Goal: Task Accomplishment & Management: Complete application form

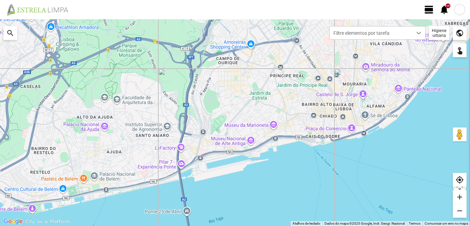
click at [430, 9] on span "view_day" at bounding box center [429, 9] width 10 height 10
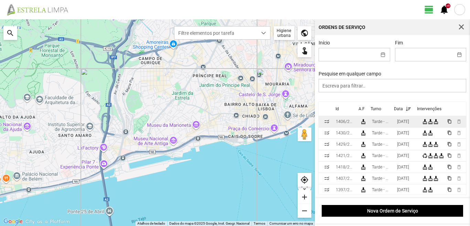
click at [406, 123] on div "[DATE]" at bounding box center [403, 121] width 12 height 5
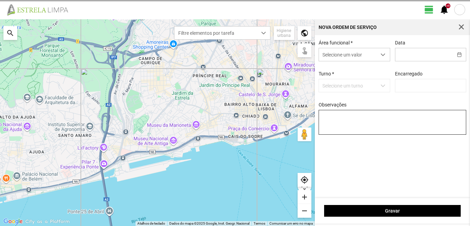
type input "[DATE]"
type textarea "[PERSON_NAME]: Descanso"
type input "[PERSON_NAME]"
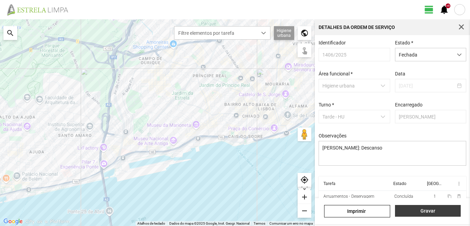
click at [426, 212] on span "Gravar" at bounding box center [428, 211] width 59 height 6
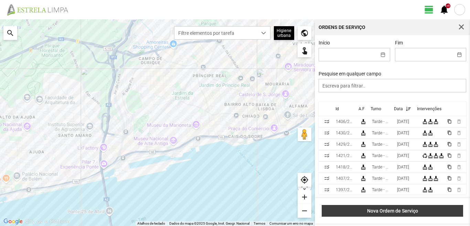
click at [403, 211] on span "Nova Ordem de Serviço" at bounding box center [393, 211] width 134 height 6
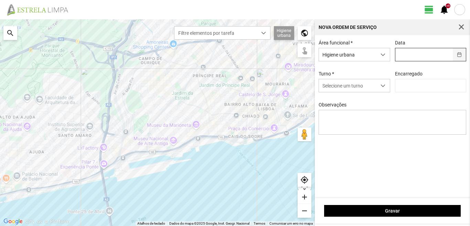
click at [459, 53] on button "button" at bounding box center [459, 54] width 13 height 13
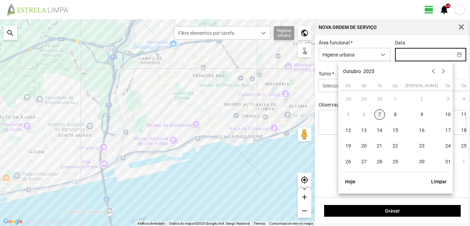
click at [380, 115] on span "7" at bounding box center [380, 114] width 11 height 11
type input "[DATE]"
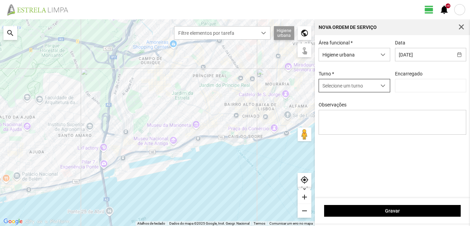
click at [384, 84] on span "dropdown trigger" at bounding box center [383, 85] width 5 height 5
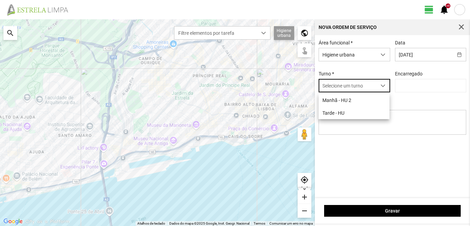
scroll to position [4, 31]
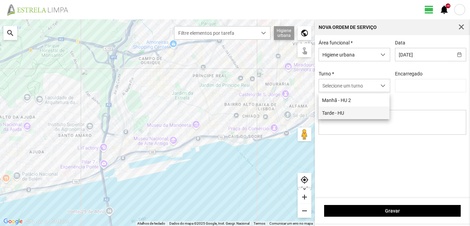
click at [335, 112] on li "Tarde - HU" at bounding box center [354, 112] width 71 height 13
type input "[PERSON_NAME]"
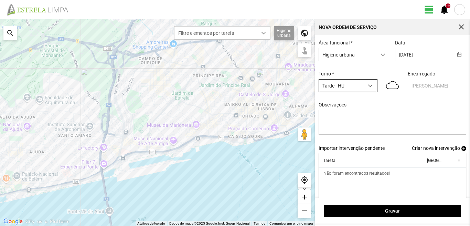
click at [430, 150] on span "Criar nova intervenção" at bounding box center [436, 148] width 48 height 6
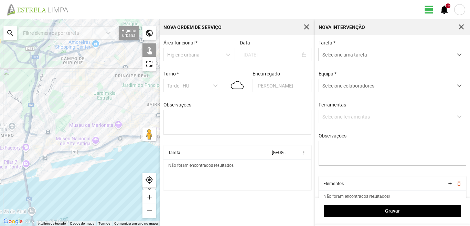
click at [453, 59] on div "dropdown trigger" at bounding box center [459, 54] width 13 height 13
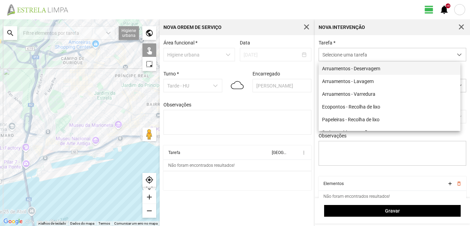
click at [376, 72] on li "Arruamentos - Deservagem" at bounding box center [390, 68] width 142 height 13
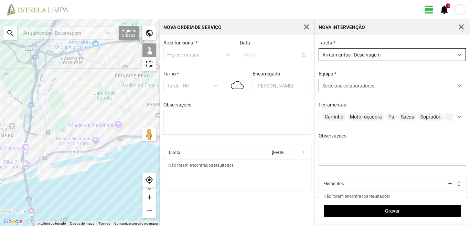
click at [457, 88] on span at bounding box center [459, 85] width 5 height 5
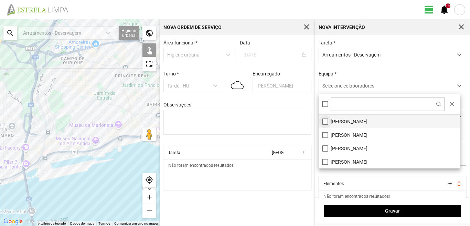
click at [325, 124] on li "[PERSON_NAME]" at bounding box center [390, 121] width 142 height 13
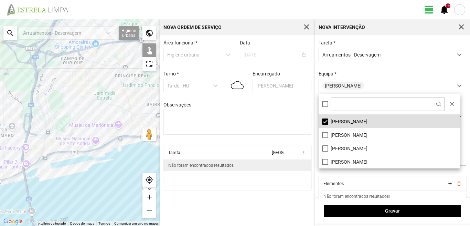
drag, startPoint x: 263, startPoint y: 187, endPoint x: 294, endPoint y: 169, distance: 36.0
click at [262, 188] on cdk-virtual-scroll-viewport "Tarefa Equipa more_vert Não foram encontrados resultados!" at bounding box center [238, 167] width 148 height 45
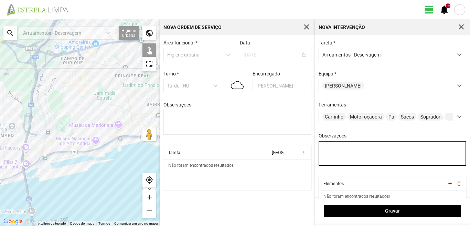
click at [328, 146] on textarea "Observações" at bounding box center [393, 153] width 148 height 25
click at [336, 148] on textarea "[PERSON_NAME]" at bounding box center [393, 153] width 148 height 25
click at [323, 155] on textarea "[PERSON_NAME]" at bounding box center [393, 153] width 148 height 25
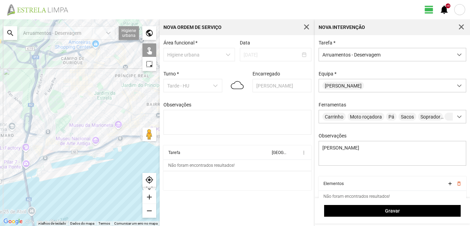
click at [148, 196] on div "add" at bounding box center [150, 197] width 14 height 14
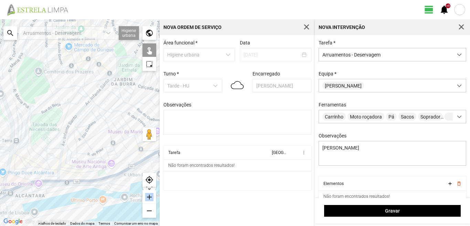
click at [148, 196] on div "add" at bounding box center [150, 197] width 14 height 14
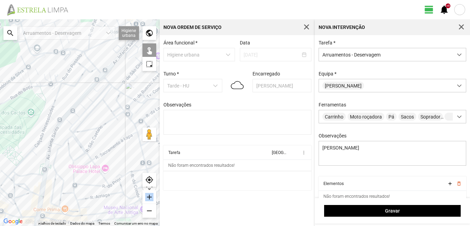
click at [148, 196] on div "add" at bounding box center [150, 197] width 14 height 14
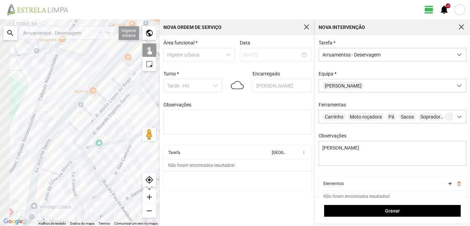
drag, startPoint x: 4, startPoint y: 89, endPoint x: 59, endPoint y: 98, distance: 55.1
click at [58, 98] on div at bounding box center [80, 122] width 160 height 207
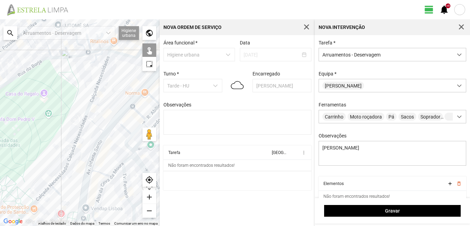
drag, startPoint x: 18, startPoint y: 104, endPoint x: 71, endPoint y: 114, distance: 54.1
click at [71, 114] on div at bounding box center [80, 122] width 160 height 207
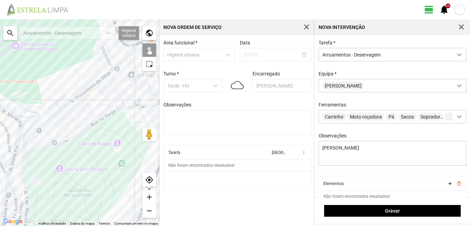
drag, startPoint x: 71, startPoint y: 98, endPoint x: 57, endPoint y: 129, distance: 33.5
click at [57, 129] on div at bounding box center [80, 122] width 160 height 207
click at [148, 197] on div "add" at bounding box center [150, 197] width 14 height 14
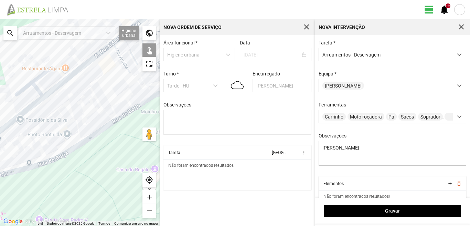
click at [148, 197] on div "add" at bounding box center [150, 197] width 14 height 14
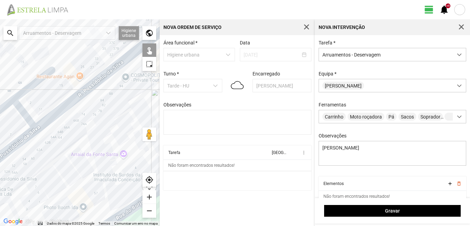
click at [108, 158] on div at bounding box center [80, 122] width 160 height 207
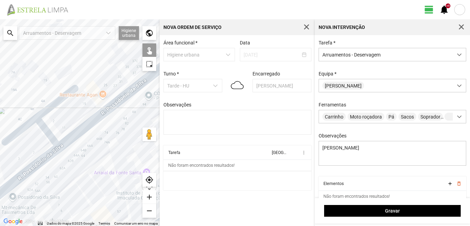
drag, startPoint x: 90, startPoint y: 142, endPoint x: 114, endPoint y: 156, distance: 27.6
click at [114, 156] on div at bounding box center [80, 122] width 160 height 207
drag, startPoint x: 69, startPoint y: 163, endPoint x: 63, endPoint y: 165, distance: 6.4
click at [63, 165] on div at bounding box center [80, 122] width 160 height 207
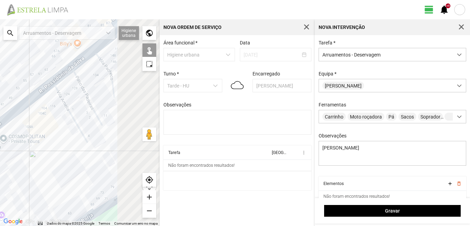
click at [43, 169] on div at bounding box center [80, 122] width 160 height 207
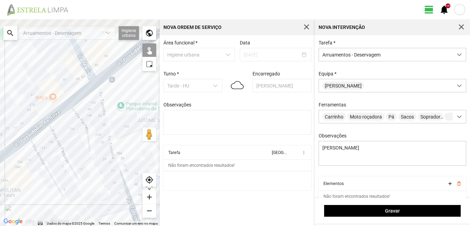
drag, startPoint x: 120, startPoint y: 101, endPoint x: 129, endPoint y: 140, distance: 40.7
click at [129, 140] on div at bounding box center [80, 122] width 160 height 207
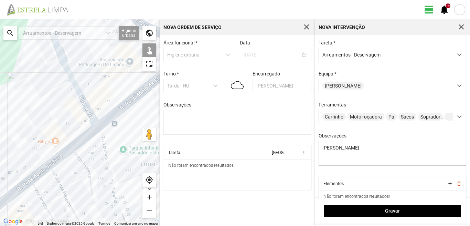
drag, startPoint x: 127, startPoint y: 124, endPoint x: 130, endPoint y: 169, distance: 45.5
click at [130, 169] on div at bounding box center [80, 122] width 160 height 207
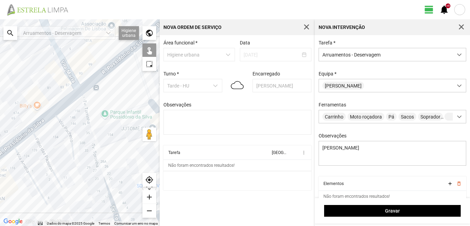
drag, startPoint x: 105, startPoint y: 93, endPoint x: 88, endPoint y: 60, distance: 37.3
click at [88, 60] on div at bounding box center [80, 122] width 160 height 207
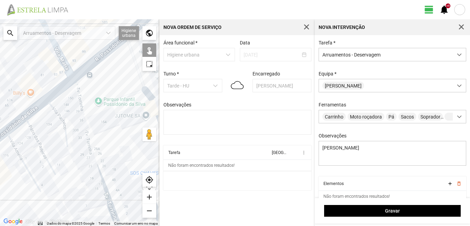
drag, startPoint x: 121, startPoint y: 103, endPoint x: 116, endPoint y: 92, distance: 12.5
click at [116, 92] on div at bounding box center [80, 122] width 160 height 207
click at [152, 209] on div "remove" at bounding box center [150, 211] width 14 height 14
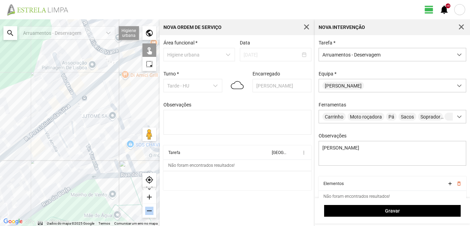
click at [153, 209] on div "remove" at bounding box center [150, 211] width 14 height 14
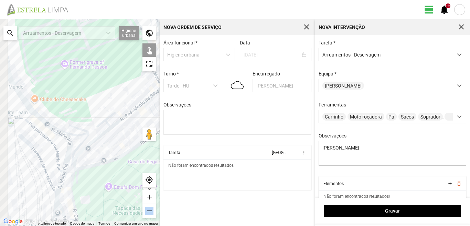
drag, startPoint x: 43, startPoint y: 148, endPoint x: 158, endPoint y: 168, distance: 116.8
click at [137, 122] on div at bounding box center [80, 122] width 160 height 207
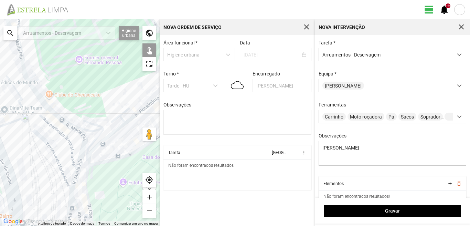
click at [149, 194] on div "add" at bounding box center [150, 197] width 14 height 14
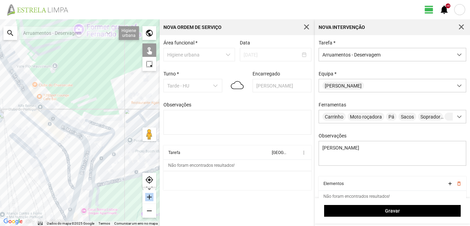
click at [149, 194] on div "add" at bounding box center [150, 197] width 14 height 14
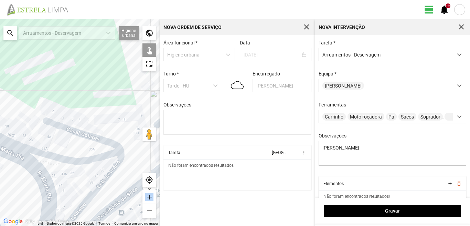
drag, startPoint x: 115, startPoint y: 60, endPoint x: 60, endPoint y: 69, distance: 55.0
click at [59, 64] on div at bounding box center [80, 122] width 160 height 207
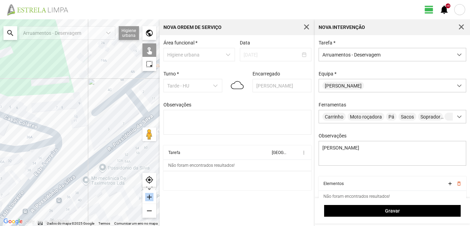
drag, startPoint x: 65, startPoint y: 85, endPoint x: 20, endPoint y: 73, distance: 46.4
click at [21, 73] on div at bounding box center [80, 122] width 160 height 207
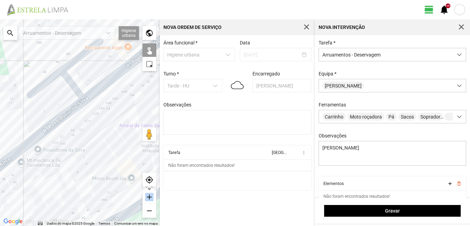
click at [149, 197] on div "add" at bounding box center [150, 197] width 14 height 14
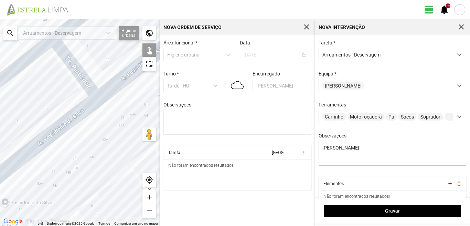
drag, startPoint x: 111, startPoint y: 123, endPoint x: 114, endPoint y: 132, distance: 8.8
click at [114, 131] on div at bounding box center [80, 122] width 160 height 207
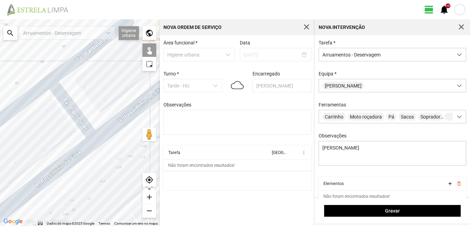
drag, startPoint x: 113, startPoint y: 164, endPoint x: 111, endPoint y: 168, distance: 4.9
click at [111, 168] on div at bounding box center [80, 122] width 160 height 207
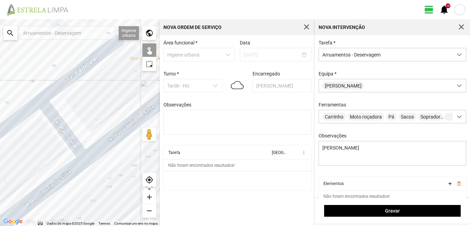
drag, startPoint x: 111, startPoint y: 171, endPoint x: 103, endPoint y: 180, distance: 11.7
click at [103, 180] on div at bounding box center [80, 122] width 160 height 207
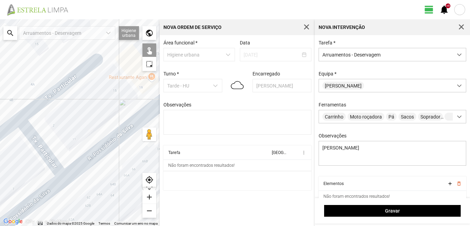
drag, startPoint x: 110, startPoint y: 169, endPoint x: 89, endPoint y: 187, distance: 27.4
click at [89, 187] on div at bounding box center [80, 122] width 160 height 207
click at [151, 212] on div "remove" at bounding box center [150, 211] width 14 height 14
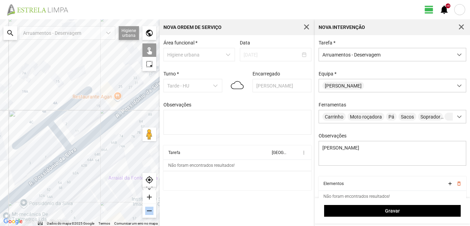
click at [151, 212] on div "remove" at bounding box center [150, 211] width 14 height 14
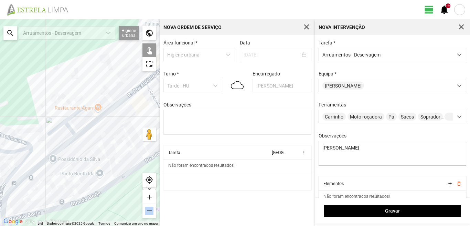
drag, startPoint x: 95, startPoint y: 164, endPoint x: 134, endPoint y: 131, distance: 50.8
click at [134, 132] on div at bounding box center [80, 122] width 160 height 207
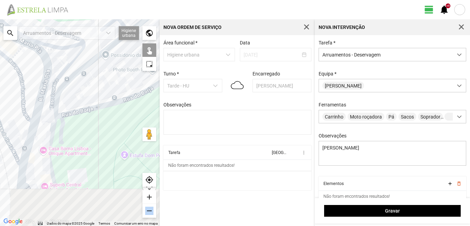
drag, startPoint x: 127, startPoint y: 181, endPoint x: 159, endPoint y: 140, distance: 52.2
click at [139, 109] on div at bounding box center [80, 122] width 160 height 207
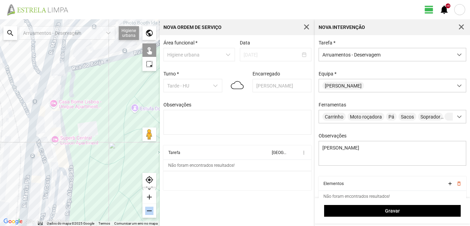
click at [151, 210] on div "remove" at bounding box center [150, 211] width 14 height 14
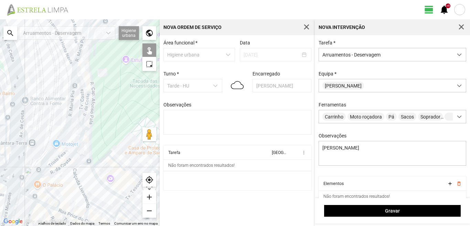
drag, startPoint x: 110, startPoint y: 159, endPoint x: 130, endPoint y: 105, distance: 57.8
click at [130, 105] on div at bounding box center [80, 122] width 160 height 207
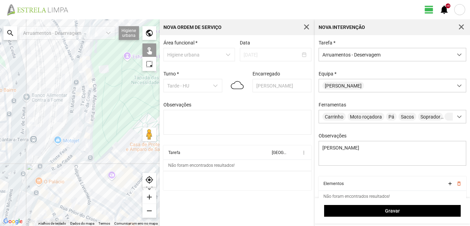
click at [152, 196] on div "add" at bounding box center [150, 197] width 14 height 14
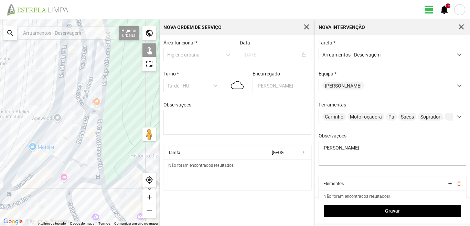
drag, startPoint x: 136, startPoint y: 147, endPoint x: 132, endPoint y: 103, distance: 43.9
click at [131, 104] on div at bounding box center [80, 122] width 160 height 207
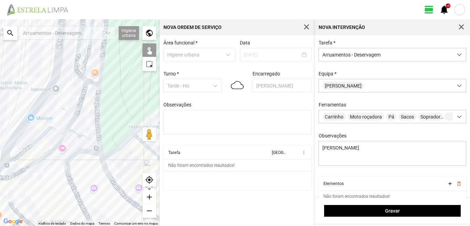
click at [148, 194] on div "add" at bounding box center [150, 197] width 14 height 14
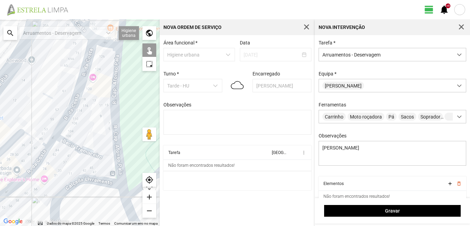
click at [148, 194] on div "add" at bounding box center [150, 197] width 14 height 14
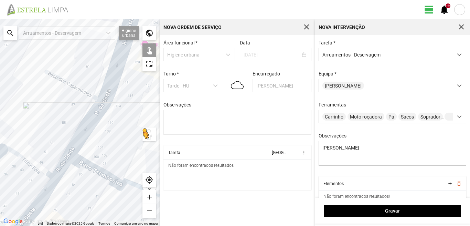
drag, startPoint x: 102, startPoint y: 122, endPoint x: 147, endPoint y: 130, distance: 45.9
click at [146, 130] on div "Para ativar a funcionalidade de arrastar com o teclado, prima Alt + Enter. Quan…" at bounding box center [80, 122] width 160 height 207
click at [151, 213] on div "remove" at bounding box center [150, 211] width 14 height 14
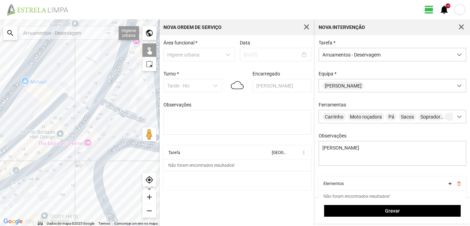
drag, startPoint x: 93, startPoint y: 179, endPoint x: 132, endPoint y: 119, distance: 72.2
click at [130, 121] on div at bounding box center [80, 122] width 160 height 207
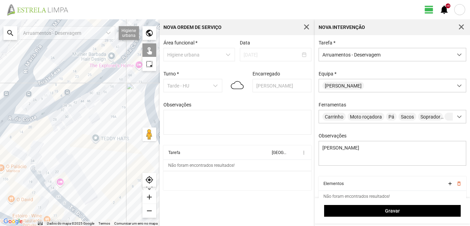
drag, startPoint x: 114, startPoint y: 153, endPoint x: 120, endPoint y: 112, distance: 40.7
click at [116, 123] on div at bounding box center [80, 122] width 160 height 207
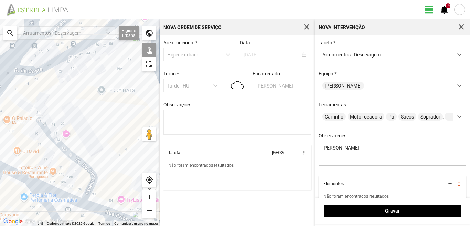
drag, startPoint x: 132, startPoint y: 138, endPoint x: 116, endPoint y: 159, distance: 26.0
click at [135, 165] on div at bounding box center [80, 122] width 160 height 207
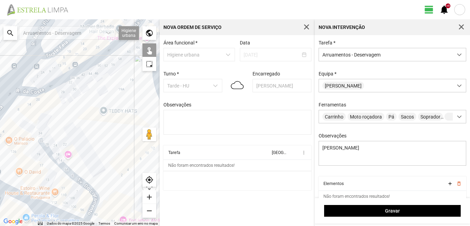
drag, startPoint x: 112, startPoint y: 141, endPoint x: 121, endPoint y: 190, distance: 50.5
click at [121, 190] on div at bounding box center [80, 122] width 160 height 207
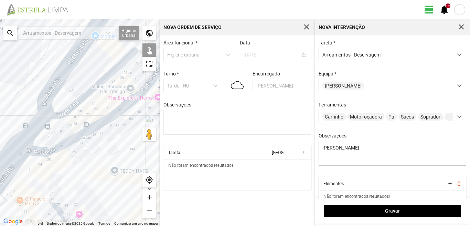
drag, startPoint x: 112, startPoint y: 146, endPoint x: 108, endPoint y: 203, distance: 57.6
click at [109, 204] on div at bounding box center [80, 122] width 160 height 207
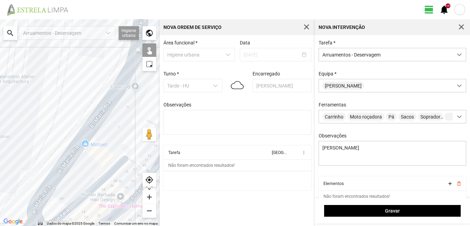
drag, startPoint x: 132, startPoint y: 102, endPoint x: 114, endPoint y: 147, distance: 48.4
click at [117, 149] on div at bounding box center [80, 122] width 160 height 207
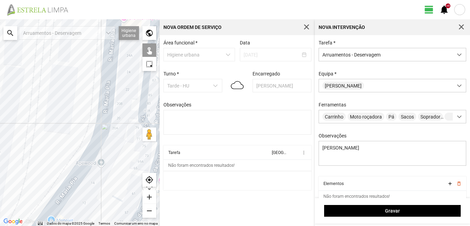
drag, startPoint x: 130, startPoint y: 96, endPoint x: 117, endPoint y: 101, distance: 14.6
click at [117, 101] on div at bounding box center [80, 122] width 160 height 207
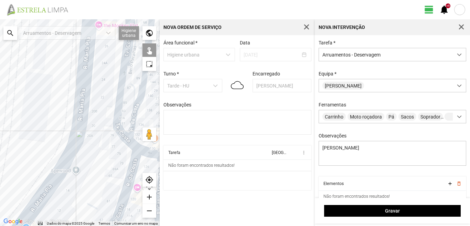
drag, startPoint x: 147, startPoint y: 115, endPoint x: 108, endPoint y: 94, distance: 44.8
click at [108, 94] on div at bounding box center [80, 122] width 160 height 207
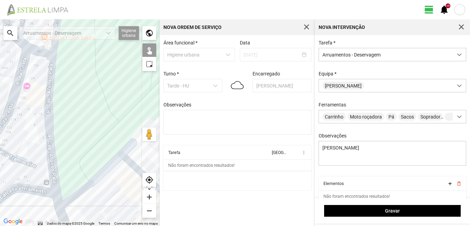
drag, startPoint x: 125, startPoint y: 157, endPoint x: 124, endPoint y: 100, distance: 57.9
click at [124, 100] on div at bounding box center [80, 122] width 160 height 207
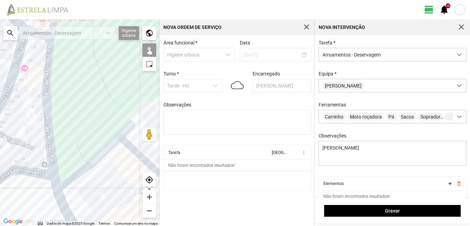
click at [149, 199] on div "add" at bounding box center [150, 197] width 14 height 14
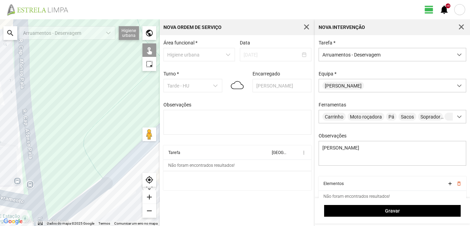
drag, startPoint x: 111, startPoint y: 146, endPoint x: 117, endPoint y: 121, distance: 25.9
click at [116, 127] on div at bounding box center [80, 122] width 160 height 207
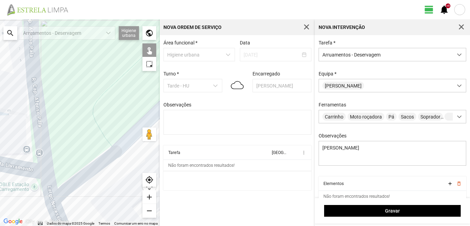
click at [147, 195] on div "add" at bounding box center [150, 197] width 14 height 14
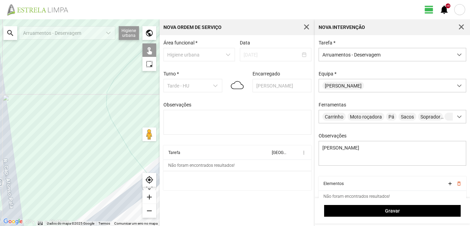
drag, startPoint x: 120, startPoint y: 136, endPoint x: 123, endPoint y: 123, distance: 13.7
click at [122, 123] on div at bounding box center [80, 122] width 160 height 207
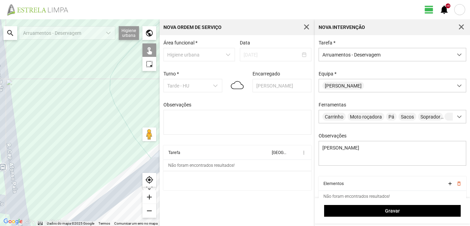
scroll to position [29, 0]
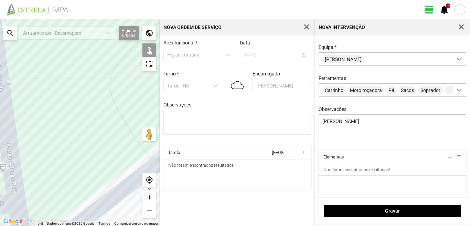
click at [149, 212] on div "remove" at bounding box center [150, 211] width 14 height 14
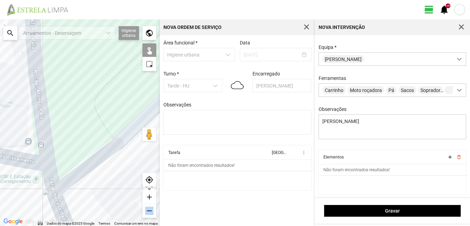
click at [149, 211] on div "remove" at bounding box center [150, 211] width 14 height 14
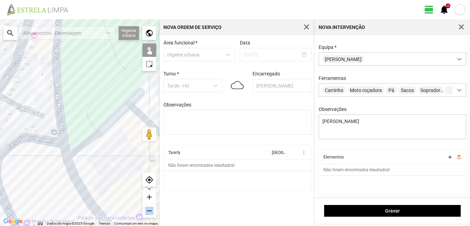
click at [149, 211] on div "remove" at bounding box center [150, 211] width 14 height 14
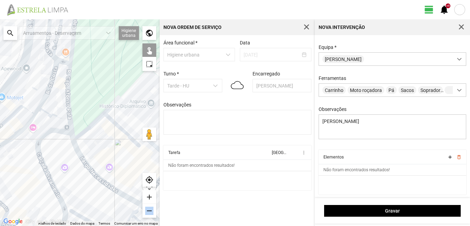
click at [149, 211] on div "remove" at bounding box center [150, 211] width 14 height 14
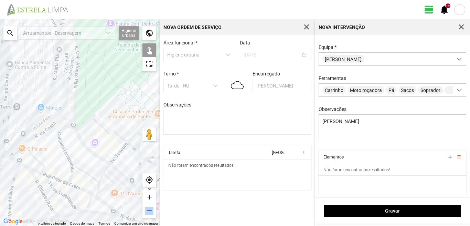
click at [149, 211] on div "remove" at bounding box center [150, 211] width 14 height 14
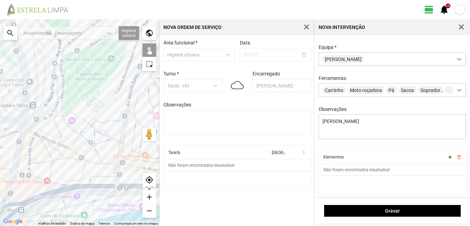
drag, startPoint x: 83, startPoint y: 104, endPoint x: 62, endPoint y: 92, distance: 23.9
click at [67, 95] on div at bounding box center [80, 122] width 160 height 207
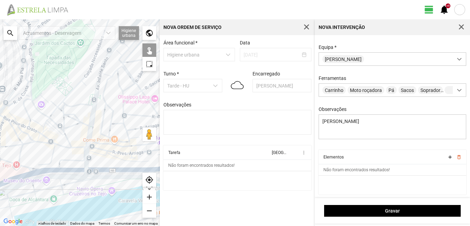
click at [149, 197] on div "add" at bounding box center [150, 197] width 14 height 14
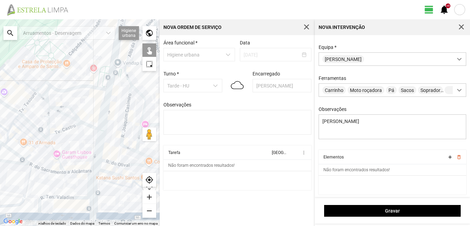
click at [148, 197] on div "add" at bounding box center [150, 197] width 14 height 14
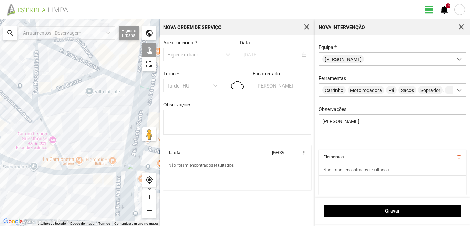
drag, startPoint x: 91, startPoint y: 176, endPoint x: 111, endPoint y: 125, distance: 54.4
click at [111, 125] on div at bounding box center [80, 122] width 160 height 207
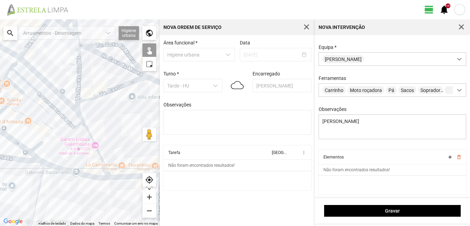
drag, startPoint x: 94, startPoint y: 130, endPoint x: 142, endPoint y: 138, distance: 48.5
click at [142, 138] on div at bounding box center [80, 122] width 160 height 207
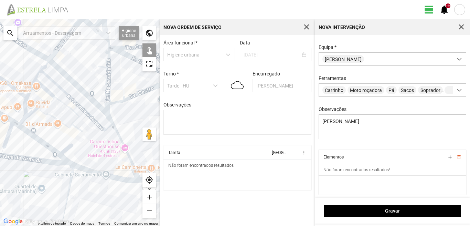
click at [146, 198] on div "add" at bounding box center [150, 197] width 14 height 14
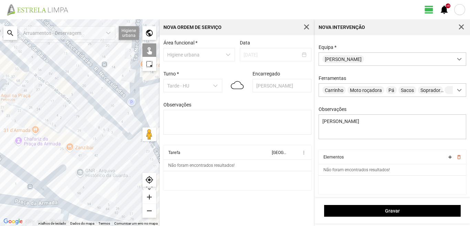
drag, startPoint x: 109, startPoint y: 167, endPoint x: 62, endPoint y: 103, distance: 79.7
click at [64, 109] on div at bounding box center [80, 122] width 160 height 207
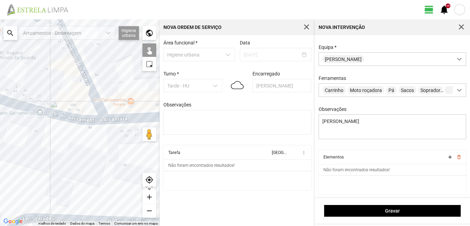
click at [152, 209] on div "remove" at bounding box center [150, 211] width 14 height 14
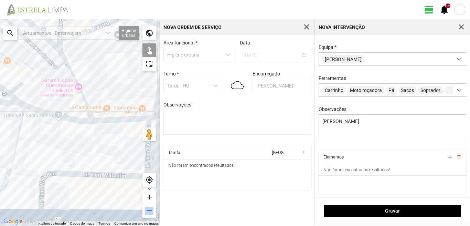
click at [152, 209] on div "remove" at bounding box center [150, 211] width 14 height 14
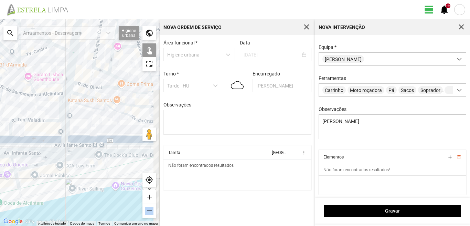
drag, startPoint x: 152, startPoint y: 209, endPoint x: 81, endPoint y: 121, distance: 113.1
click at [81, 121] on div at bounding box center [80, 122] width 160 height 207
click at [148, 195] on div "add" at bounding box center [150, 197] width 14 height 14
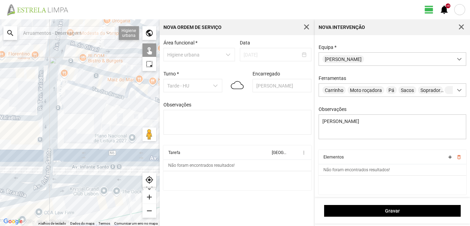
click at [148, 195] on div "add" at bounding box center [150, 197] width 14 height 14
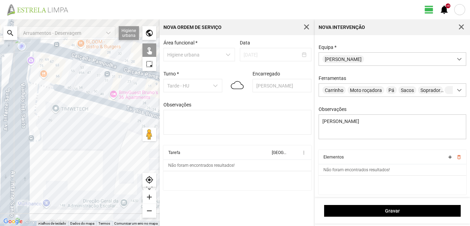
drag, startPoint x: 109, startPoint y: 127, endPoint x: 104, endPoint y: 175, distance: 48.1
click at [104, 175] on div at bounding box center [80, 122] width 160 height 207
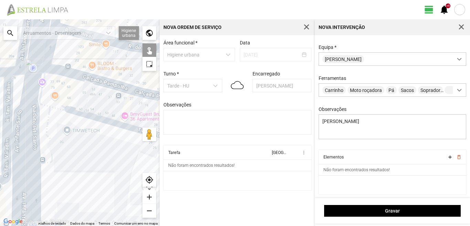
drag, startPoint x: 81, startPoint y: 152, endPoint x: 94, endPoint y: 176, distance: 28.0
click at [94, 176] on div at bounding box center [80, 122] width 160 height 207
click at [150, 196] on div "add" at bounding box center [150, 197] width 14 height 14
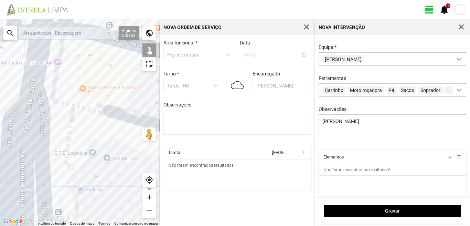
drag, startPoint x: 62, startPoint y: 163, endPoint x: 120, endPoint y: 179, distance: 59.6
click at [120, 179] on div at bounding box center [80, 122] width 160 height 207
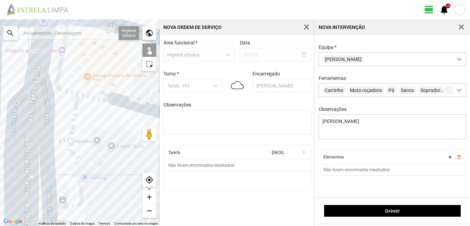
drag, startPoint x: 83, startPoint y: 107, endPoint x: 87, endPoint y: 97, distance: 10.9
click at [87, 97] on div at bounding box center [80, 122] width 160 height 207
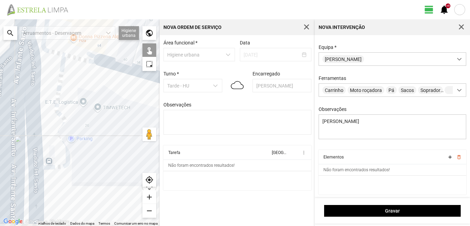
drag, startPoint x: 95, startPoint y: 110, endPoint x: 80, endPoint y: 69, distance: 44.0
click at [80, 69] on div at bounding box center [80, 122] width 160 height 207
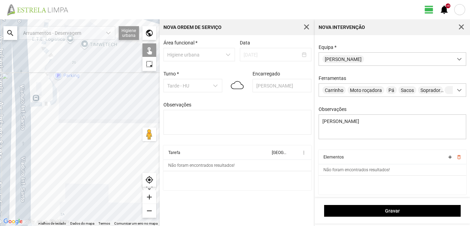
drag, startPoint x: 98, startPoint y: 158, endPoint x: 87, endPoint y: 95, distance: 63.4
click at [87, 96] on div at bounding box center [80, 122] width 160 height 207
drag, startPoint x: 81, startPoint y: 126, endPoint x: 84, endPoint y: 98, distance: 28.1
click at [84, 91] on div at bounding box center [80, 122] width 160 height 207
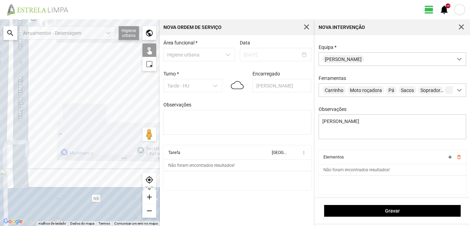
drag, startPoint x: 83, startPoint y: 121, endPoint x: 78, endPoint y: 86, distance: 35.8
click at [78, 86] on div at bounding box center [80, 122] width 160 height 207
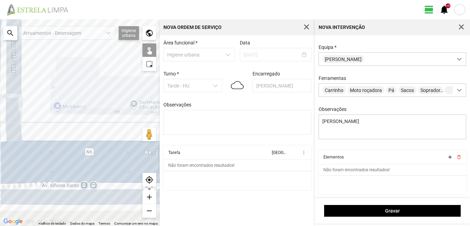
drag, startPoint x: 79, startPoint y: 103, endPoint x: 71, endPoint y: 61, distance: 42.7
click at [71, 61] on div at bounding box center [80, 122] width 160 height 207
click at [24, 73] on div at bounding box center [80, 122] width 160 height 207
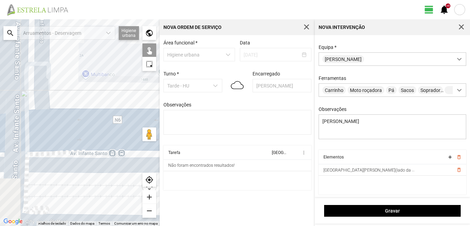
drag, startPoint x: 50, startPoint y: 111, endPoint x: 83, endPoint y: 85, distance: 42.5
click at [82, 70] on div at bounding box center [80, 122] width 160 height 207
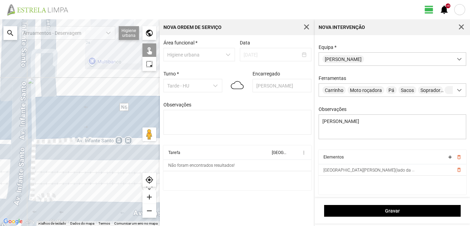
click at [53, 137] on div at bounding box center [80, 122] width 160 height 207
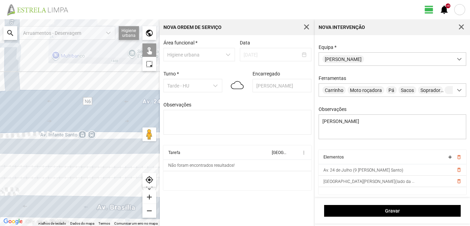
drag, startPoint x: 85, startPoint y: 175, endPoint x: 51, endPoint y: 163, distance: 36.5
click at [23, 164] on div at bounding box center [80, 122] width 160 height 207
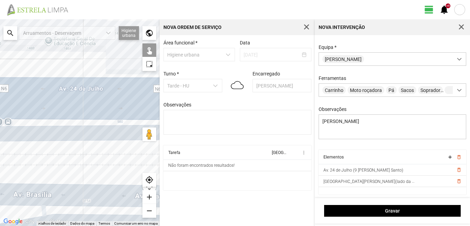
drag, startPoint x: 79, startPoint y: 161, endPoint x: 10, endPoint y: 160, distance: 68.2
click at [13, 161] on div at bounding box center [80, 122] width 160 height 207
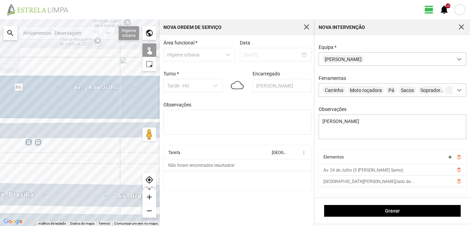
click at [13, 157] on div at bounding box center [80, 122] width 160 height 207
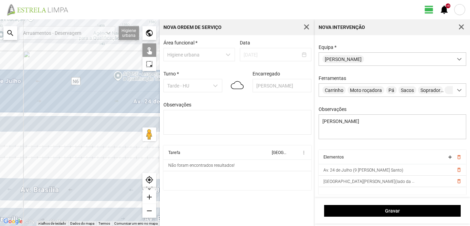
drag, startPoint x: 70, startPoint y: 156, endPoint x: 6, endPoint y: 146, distance: 64.8
click at [12, 148] on div at bounding box center [80, 122] width 160 height 207
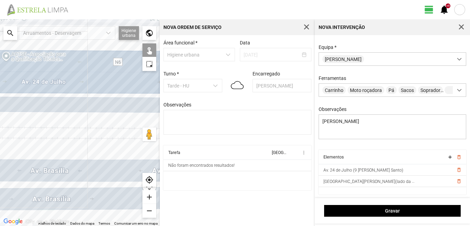
drag, startPoint x: 66, startPoint y: 143, endPoint x: 3, endPoint y: 143, distance: 63.7
click at [7, 143] on div at bounding box center [80, 122] width 160 height 207
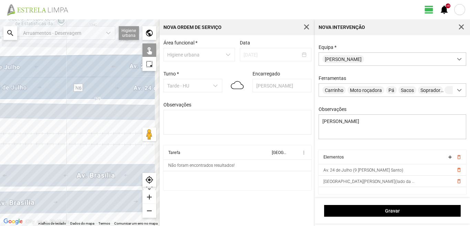
drag, startPoint x: 76, startPoint y: 132, endPoint x: 18, endPoint y: 138, distance: 58.6
click at [25, 137] on div at bounding box center [80, 122] width 160 height 207
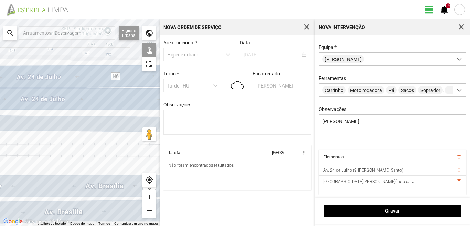
drag, startPoint x: 34, startPoint y: 136, endPoint x: 6, endPoint y: 131, distance: 28.4
click at [12, 135] on div at bounding box center [80, 122] width 160 height 207
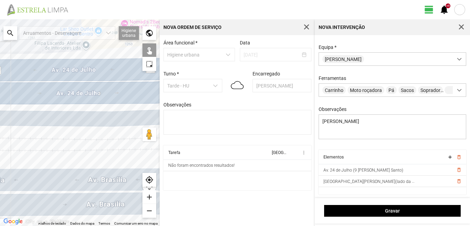
drag, startPoint x: 54, startPoint y: 144, endPoint x: 13, endPoint y: 144, distance: 41.0
click at [13, 144] on div at bounding box center [80, 122] width 160 height 207
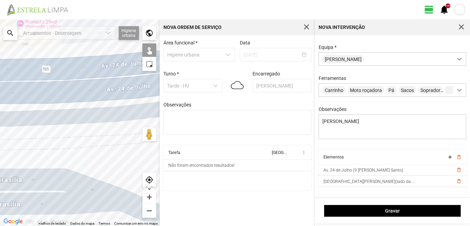
drag, startPoint x: 83, startPoint y: 136, endPoint x: 23, endPoint y: 137, distance: 59.2
click at [24, 137] on div at bounding box center [80, 122] width 160 height 207
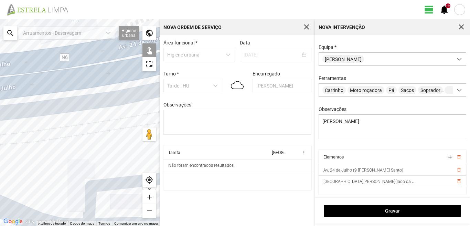
drag, startPoint x: 86, startPoint y: 132, endPoint x: 13, endPoint y: 142, distance: 74.4
click at [13, 142] on div at bounding box center [80, 122] width 160 height 207
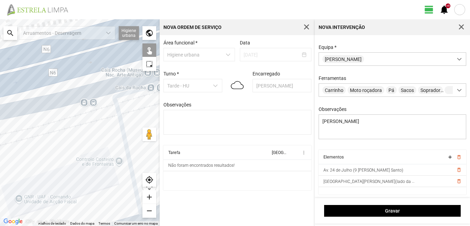
drag, startPoint x: 45, startPoint y: 124, endPoint x: 63, endPoint y: 168, distance: 47.6
click at [63, 168] on div at bounding box center [80, 122] width 160 height 207
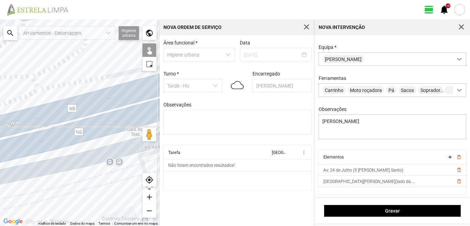
click at [42, 152] on div at bounding box center [80, 122] width 160 height 207
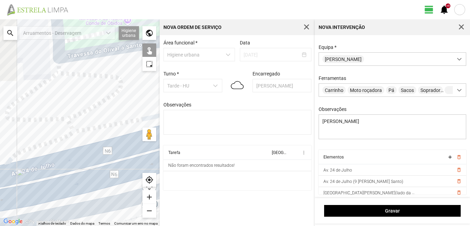
drag, startPoint x: 77, startPoint y: 212, endPoint x: 86, endPoint y: 215, distance: 9.3
click at [84, 215] on div at bounding box center [80, 122] width 160 height 207
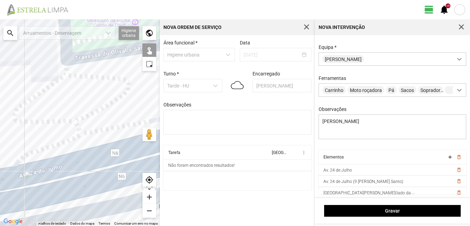
click at [149, 198] on div "add" at bounding box center [150, 197] width 14 height 14
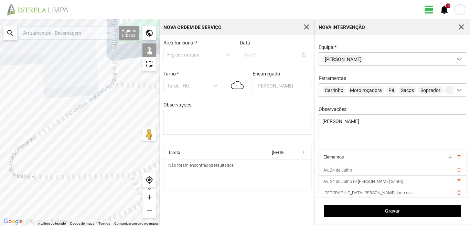
drag, startPoint x: 88, startPoint y: 56, endPoint x: 126, endPoint y: 116, distance: 71.1
click at [126, 116] on div at bounding box center [80, 122] width 160 height 207
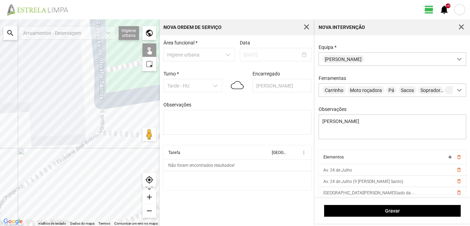
drag, startPoint x: 116, startPoint y: 119, endPoint x: 113, endPoint y: 124, distance: 5.4
click at [113, 124] on div at bounding box center [80, 122] width 160 height 207
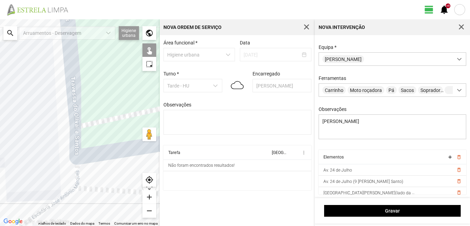
drag, startPoint x: 120, startPoint y: 119, endPoint x: 95, endPoint y: 175, distance: 60.6
click at [95, 175] on div at bounding box center [80, 122] width 160 height 207
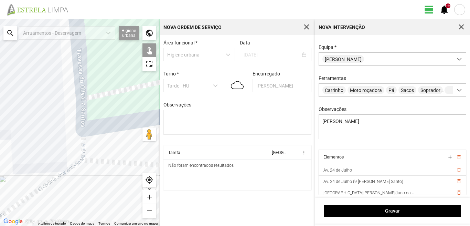
drag, startPoint x: 94, startPoint y: 176, endPoint x: 111, endPoint y: 115, distance: 63.3
click at [111, 115] on div at bounding box center [80, 122] width 160 height 207
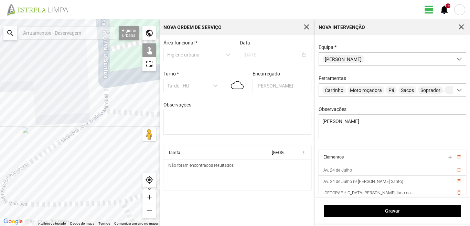
drag, startPoint x: 83, startPoint y: 156, endPoint x: 95, endPoint y: 141, distance: 18.8
click at [95, 142] on div at bounding box center [80, 122] width 160 height 207
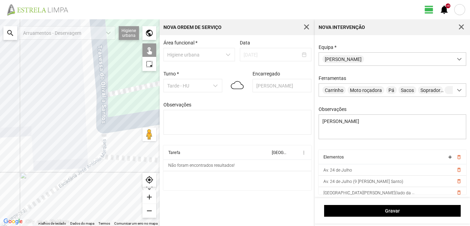
click at [102, 216] on div at bounding box center [80, 122] width 160 height 207
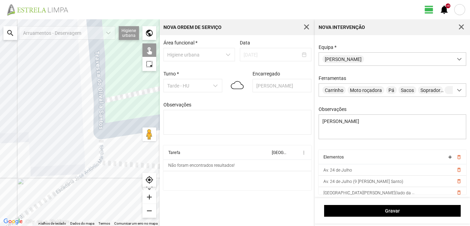
drag, startPoint x: 50, startPoint y: 144, endPoint x: 8, endPoint y: 183, distance: 57.5
click at [10, 187] on div at bounding box center [80, 122] width 160 height 207
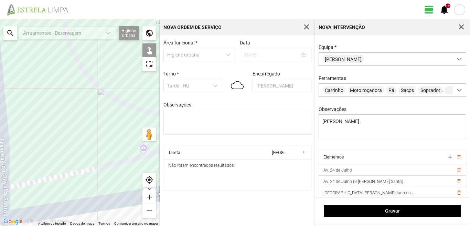
drag, startPoint x: 59, startPoint y: 150, endPoint x: 0, endPoint y: 167, distance: 61.3
click at [1, 169] on div at bounding box center [80, 122] width 160 height 207
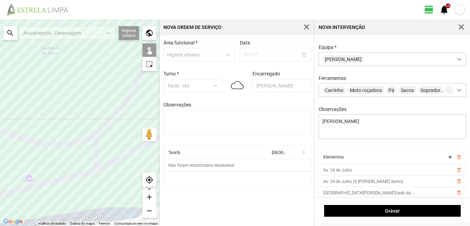
drag, startPoint x: 31, startPoint y: 136, endPoint x: 15, endPoint y: 138, distance: 15.2
click at [9, 137] on div at bounding box center [80, 122] width 160 height 207
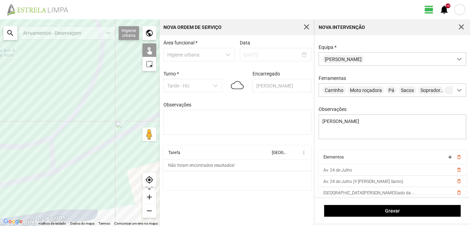
drag, startPoint x: 80, startPoint y: 166, endPoint x: 124, endPoint y: 150, distance: 46.7
click at [124, 150] on div at bounding box center [80, 122] width 160 height 207
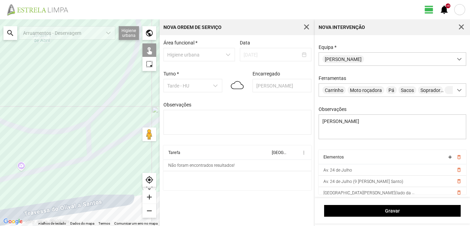
click at [148, 195] on div "add" at bounding box center [150, 197] width 14 height 14
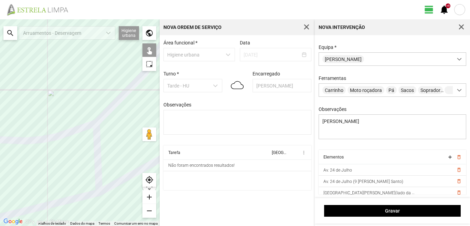
drag, startPoint x: 95, startPoint y: 174, endPoint x: 147, endPoint y: 105, distance: 86.3
click at [137, 119] on div at bounding box center [80, 122] width 160 height 207
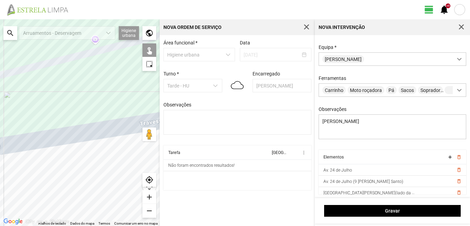
drag, startPoint x: 115, startPoint y: 136, endPoint x: 144, endPoint y: 215, distance: 84.4
click at [0, 19] on fbc-map "← Mover para a esquerda → Mover para a direita ↑ Mover para cima ↓ Mover para b…" at bounding box center [0, 19] width 0 height 0
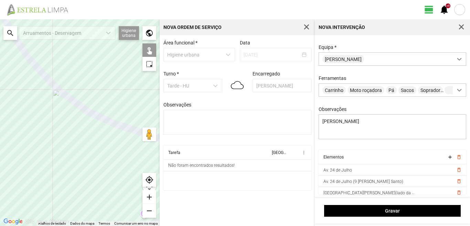
click at [120, 182] on div at bounding box center [80, 122] width 160 height 207
drag, startPoint x: 94, startPoint y: 158, endPoint x: 81, endPoint y: 161, distance: 13.0
click at [84, 161] on div at bounding box center [80, 122] width 160 height 207
drag, startPoint x: 96, startPoint y: 174, endPoint x: 93, endPoint y: 171, distance: 3.7
click at [97, 175] on div at bounding box center [80, 122] width 160 height 207
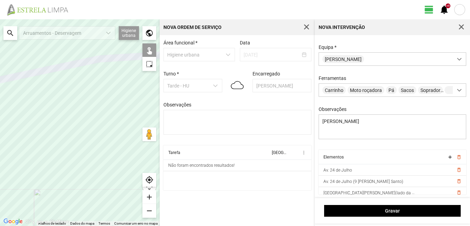
drag, startPoint x: 97, startPoint y: 162, endPoint x: 90, endPoint y: 184, distance: 23.2
click at [92, 185] on div at bounding box center [80, 122] width 160 height 207
click at [148, 209] on div "remove" at bounding box center [150, 211] width 14 height 14
click at [149, 209] on div "remove" at bounding box center [150, 211] width 14 height 14
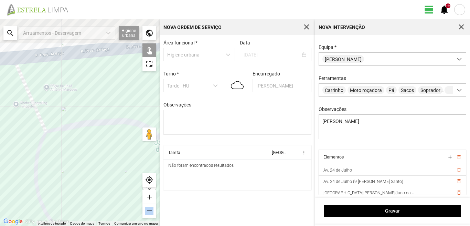
click at [149, 209] on div "remove" at bounding box center [150, 211] width 14 height 14
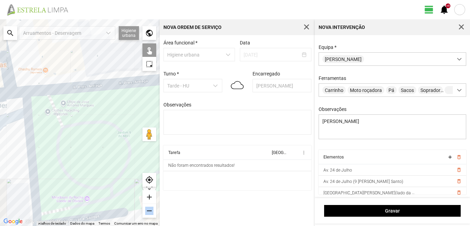
click at [149, 209] on div "remove" at bounding box center [150, 211] width 14 height 14
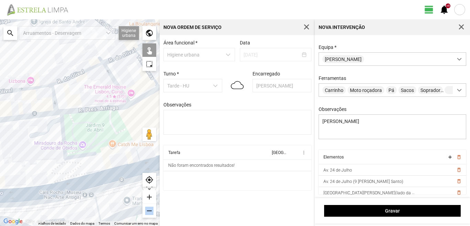
drag, startPoint x: 123, startPoint y: 131, endPoint x: 90, endPoint y: 119, distance: 35.1
click at [90, 119] on div at bounding box center [80, 122] width 160 height 207
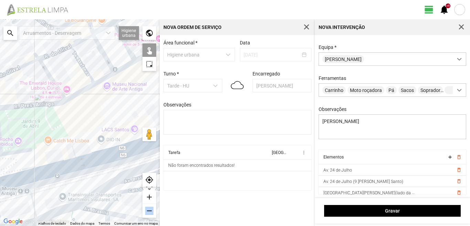
drag, startPoint x: 96, startPoint y: 111, endPoint x: 84, endPoint y: 129, distance: 21.7
click at [85, 128] on div at bounding box center [80, 122] width 160 height 207
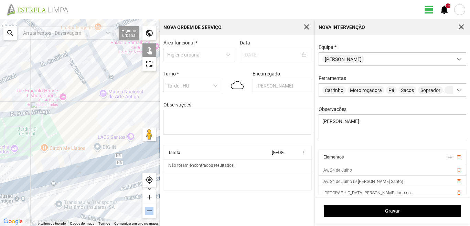
click at [59, 96] on div at bounding box center [80, 122] width 160 height 207
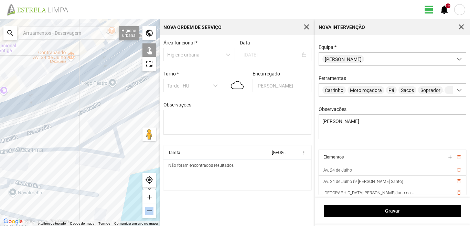
drag, startPoint x: 77, startPoint y: 120, endPoint x: 61, endPoint y: 140, distance: 25.5
click at [61, 140] on div at bounding box center [80, 122] width 160 height 207
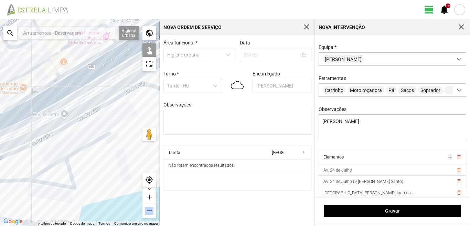
drag, startPoint x: 89, startPoint y: 126, endPoint x: 48, endPoint y: 143, distance: 44.6
click at [48, 143] on div at bounding box center [80, 122] width 160 height 207
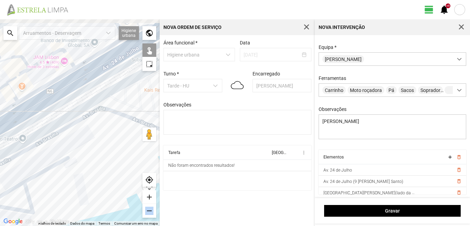
drag, startPoint x: 76, startPoint y: 130, endPoint x: 65, endPoint y: 135, distance: 11.7
click at [67, 144] on div at bounding box center [80, 122] width 160 height 207
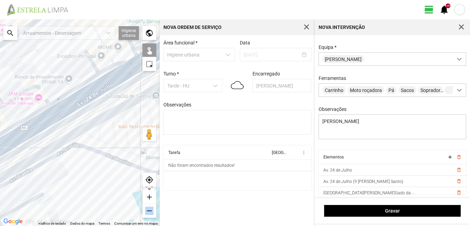
click at [70, 134] on div at bounding box center [80, 122] width 160 height 207
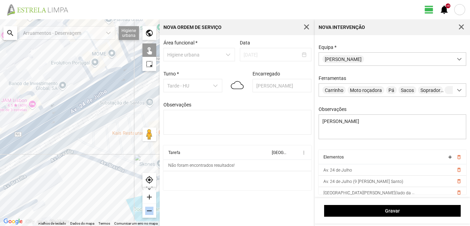
drag, startPoint x: 80, startPoint y: 125, endPoint x: 51, endPoint y: 137, distance: 31.2
click at [51, 137] on div at bounding box center [80, 122] width 160 height 207
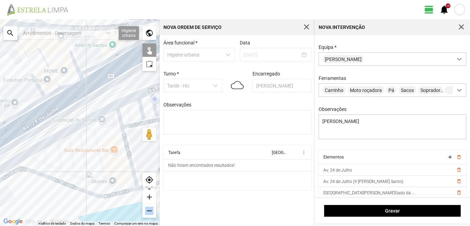
click at [41, 117] on div at bounding box center [80, 122] width 160 height 207
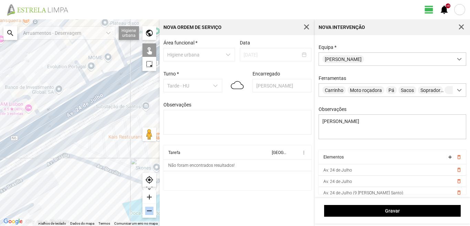
drag, startPoint x: 33, startPoint y: 145, endPoint x: 83, endPoint y: 128, distance: 52.2
click at [82, 129] on div at bounding box center [80, 122] width 160 height 207
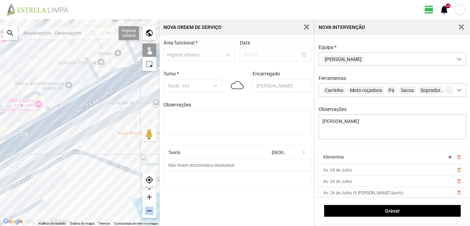
click at [45, 131] on div at bounding box center [80, 122] width 160 height 207
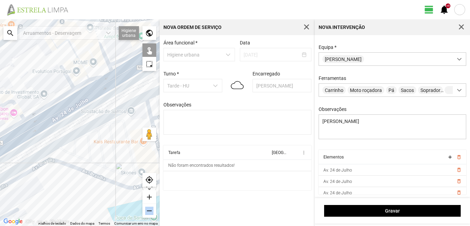
drag, startPoint x: 59, startPoint y: 136, endPoint x: 41, endPoint y: 135, distance: 17.6
click at [42, 140] on div at bounding box center [80, 122] width 160 height 207
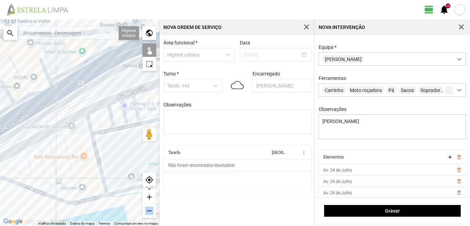
click at [70, 84] on div at bounding box center [80, 122] width 160 height 207
click at [40, 103] on div at bounding box center [80, 122] width 160 height 207
drag, startPoint x: 58, startPoint y: 122, endPoint x: 40, endPoint y: 127, distance: 17.9
click at [44, 126] on div at bounding box center [80, 122] width 160 height 207
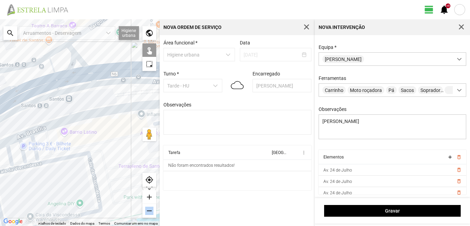
click at [104, 74] on div at bounding box center [80, 122] width 160 height 207
click at [101, 74] on div at bounding box center [80, 122] width 160 height 207
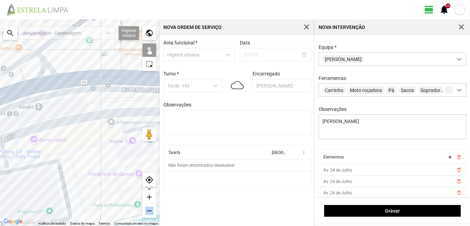
drag, startPoint x: 79, startPoint y: 113, endPoint x: 75, endPoint y: 111, distance: 4.4
click at [74, 113] on div at bounding box center [80, 122] width 160 height 207
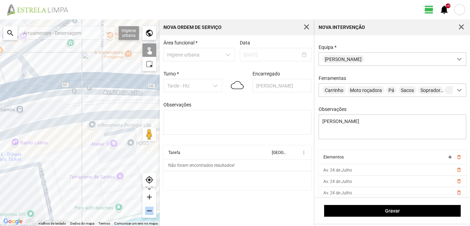
click at [68, 104] on div at bounding box center [80, 122] width 160 height 207
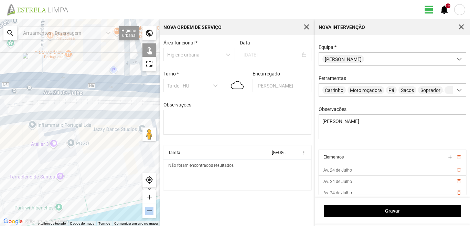
click at [78, 81] on div at bounding box center [80, 122] width 160 height 207
drag, startPoint x: 108, startPoint y: 116, endPoint x: 96, endPoint y: 127, distance: 16.3
click at [97, 127] on div at bounding box center [80, 122] width 160 height 207
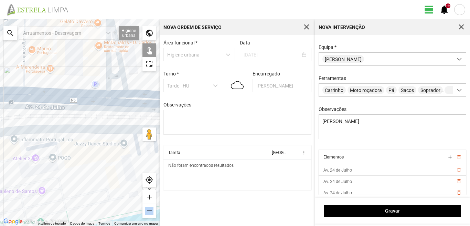
click at [116, 76] on div at bounding box center [80, 122] width 160 height 207
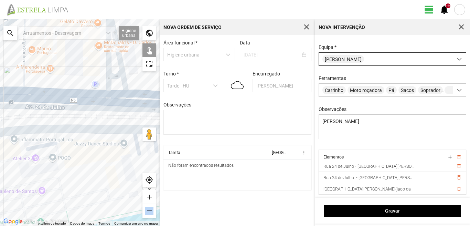
click at [457, 58] on span at bounding box center [459, 59] width 5 height 5
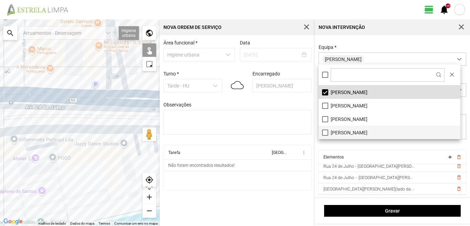
click at [325, 133] on li "[PERSON_NAME]" at bounding box center [390, 132] width 142 height 13
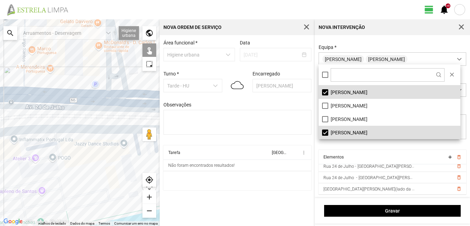
click at [280, 9] on fbc-header "view_day +9 notifications" at bounding box center [235, 9] width 470 height 19
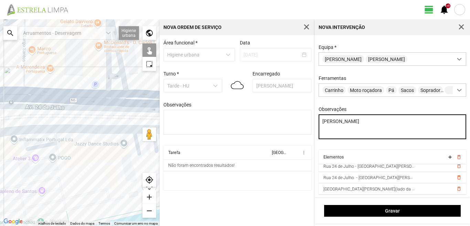
click at [330, 135] on textarea "[PERSON_NAME]" at bounding box center [393, 126] width 148 height 25
click at [347, 128] on textarea "[PERSON_NAME]" at bounding box center [393, 126] width 148 height 25
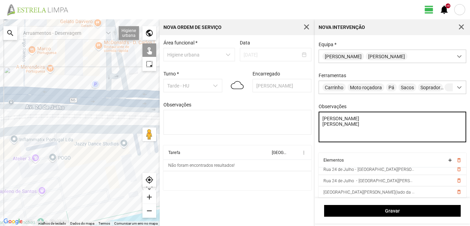
scroll to position [35, 0]
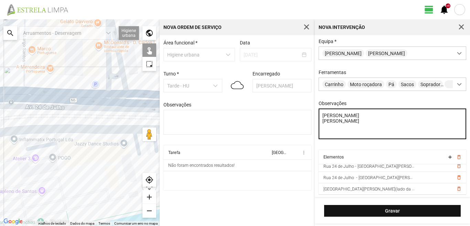
type textarea "[PERSON_NAME] [PERSON_NAME]"
